Goal: Task Accomplishment & Management: Use online tool/utility

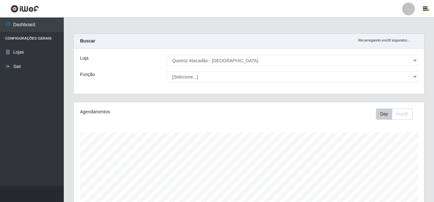
select select "225"
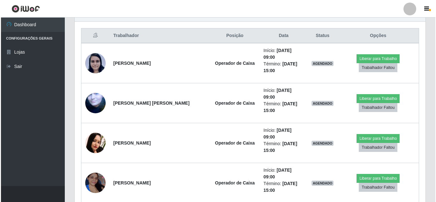
scroll to position [223, 0]
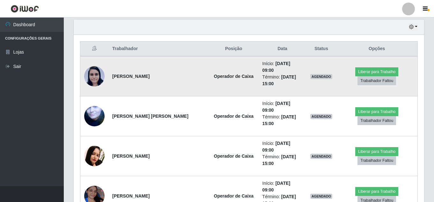
click at [98, 78] on img at bounding box center [94, 76] width 20 height 21
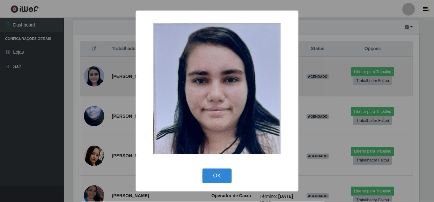
scroll to position [132, 348]
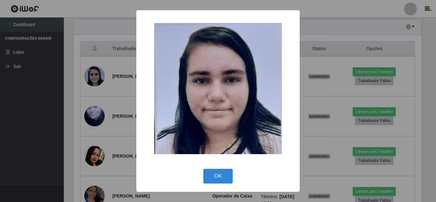
click at [85, 86] on div "× OK Cancel" at bounding box center [218, 101] width 436 height 202
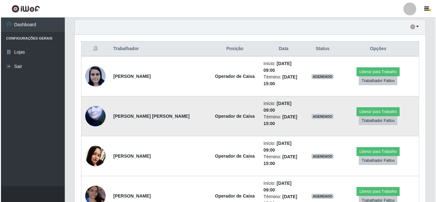
scroll to position [132, 351]
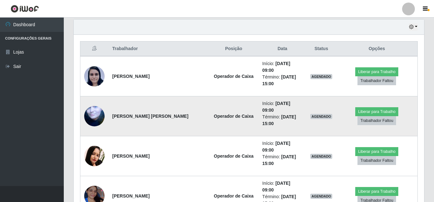
click at [92, 119] on img at bounding box center [94, 115] width 20 height 37
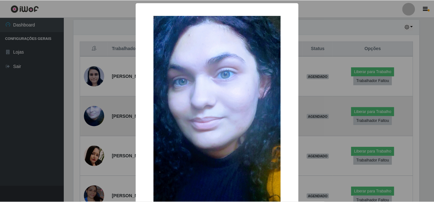
scroll to position [132, 348]
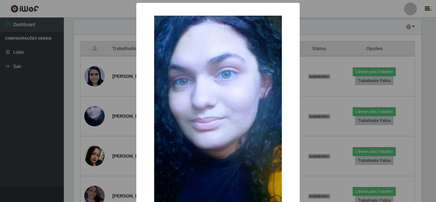
click at [91, 113] on div "× OK Cancel" at bounding box center [218, 101] width 436 height 202
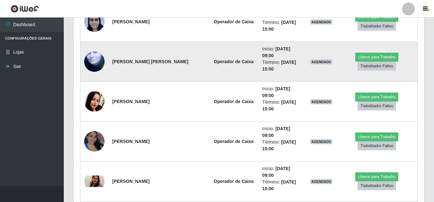
scroll to position [287, 0]
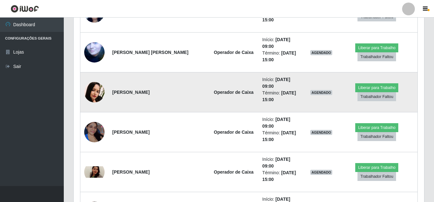
click at [99, 96] on img at bounding box center [94, 92] width 20 height 20
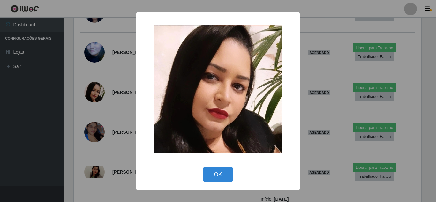
click at [102, 96] on div "× OK Cancel" at bounding box center [218, 101] width 436 height 202
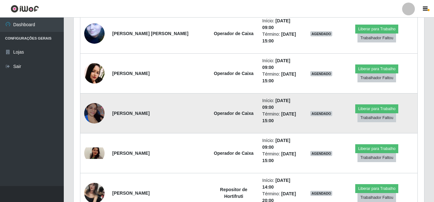
scroll to position [319, 0]
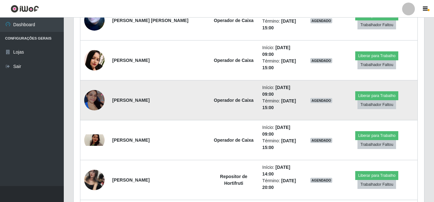
click at [97, 102] on img at bounding box center [94, 100] width 20 height 45
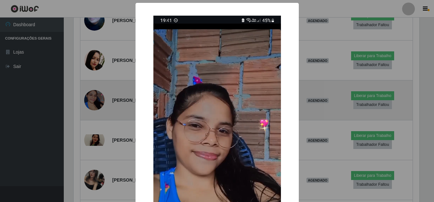
scroll to position [132, 348]
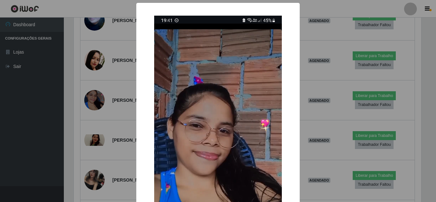
click at [100, 104] on div "× OK Cancel" at bounding box center [218, 101] width 436 height 202
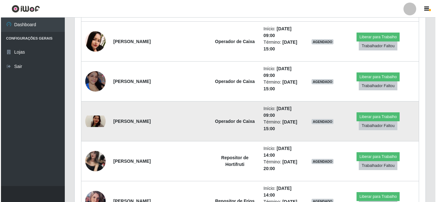
scroll to position [351, 0]
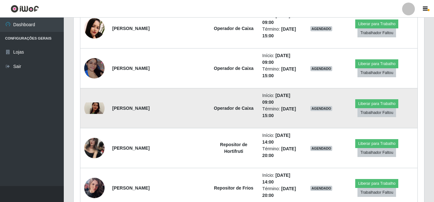
click at [94, 107] on img at bounding box center [94, 107] width 20 height 11
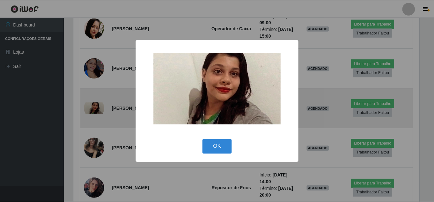
scroll to position [132, 348]
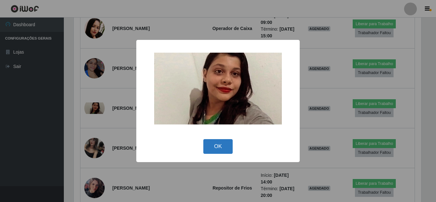
click at [211, 143] on button "OK" at bounding box center [218, 146] width 30 height 15
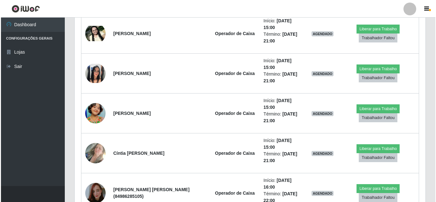
scroll to position [0, 0]
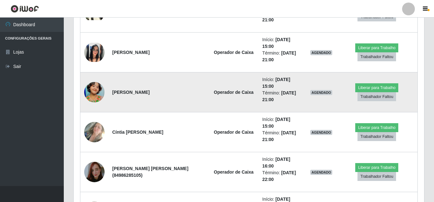
click at [96, 91] on img at bounding box center [94, 92] width 20 height 36
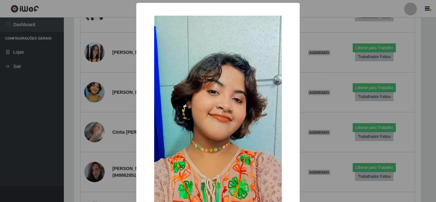
click at [100, 107] on div "× OK Cancel" at bounding box center [218, 101] width 436 height 202
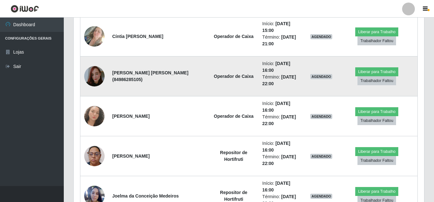
click at [94, 73] on img at bounding box center [94, 76] width 20 height 36
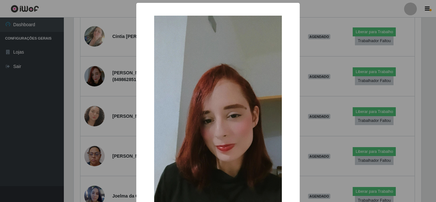
click at [94, 77] on div "× OK Cancel" at bounding box center [218, 101] width 436 height 202
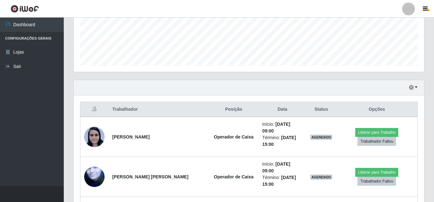
scroll to position [188, 0]
